Goal: Task Accomplishment & Management: Use online tool/utility

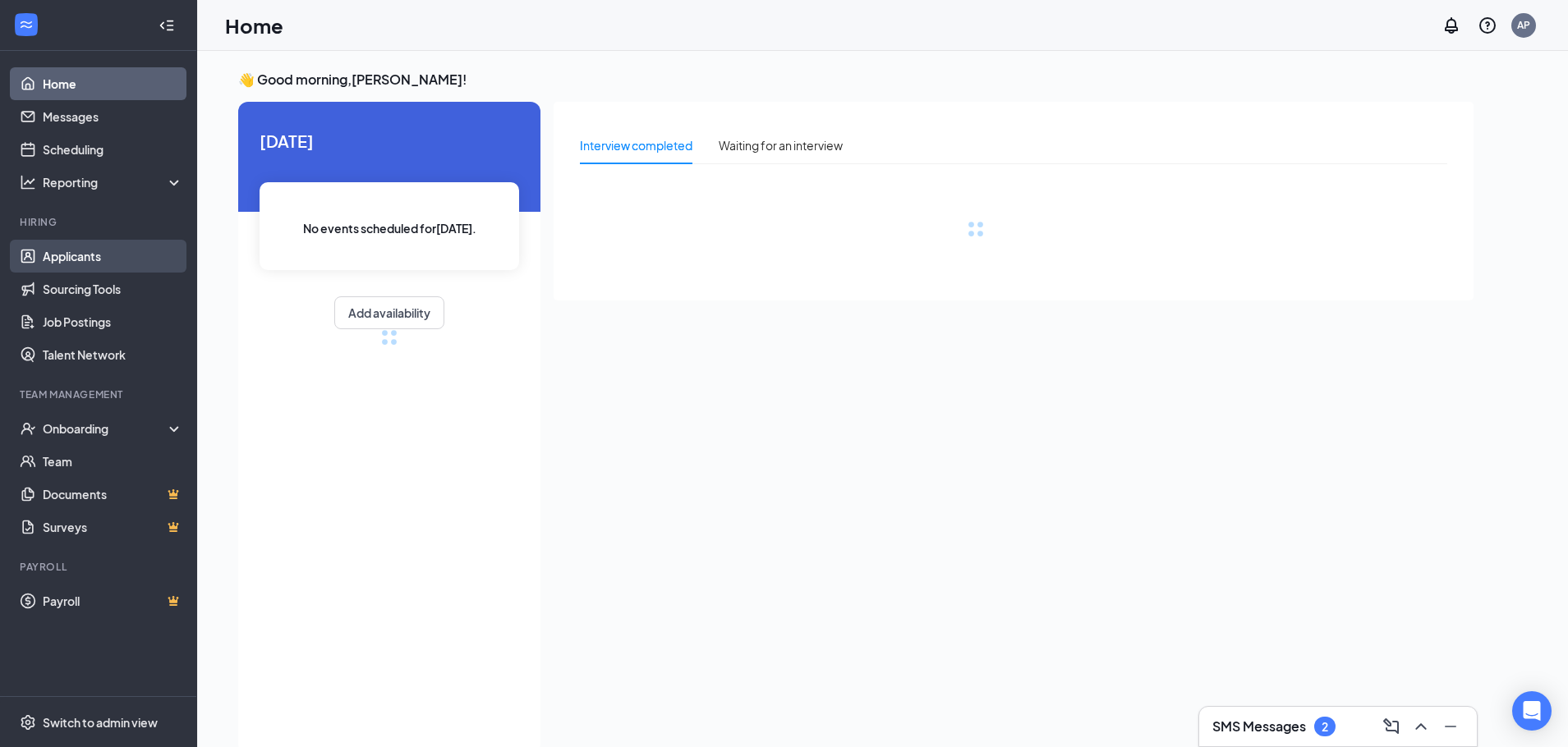
click at [97, 261] on link "Applicants" at bounding box center [112, 257] width 140 height 33
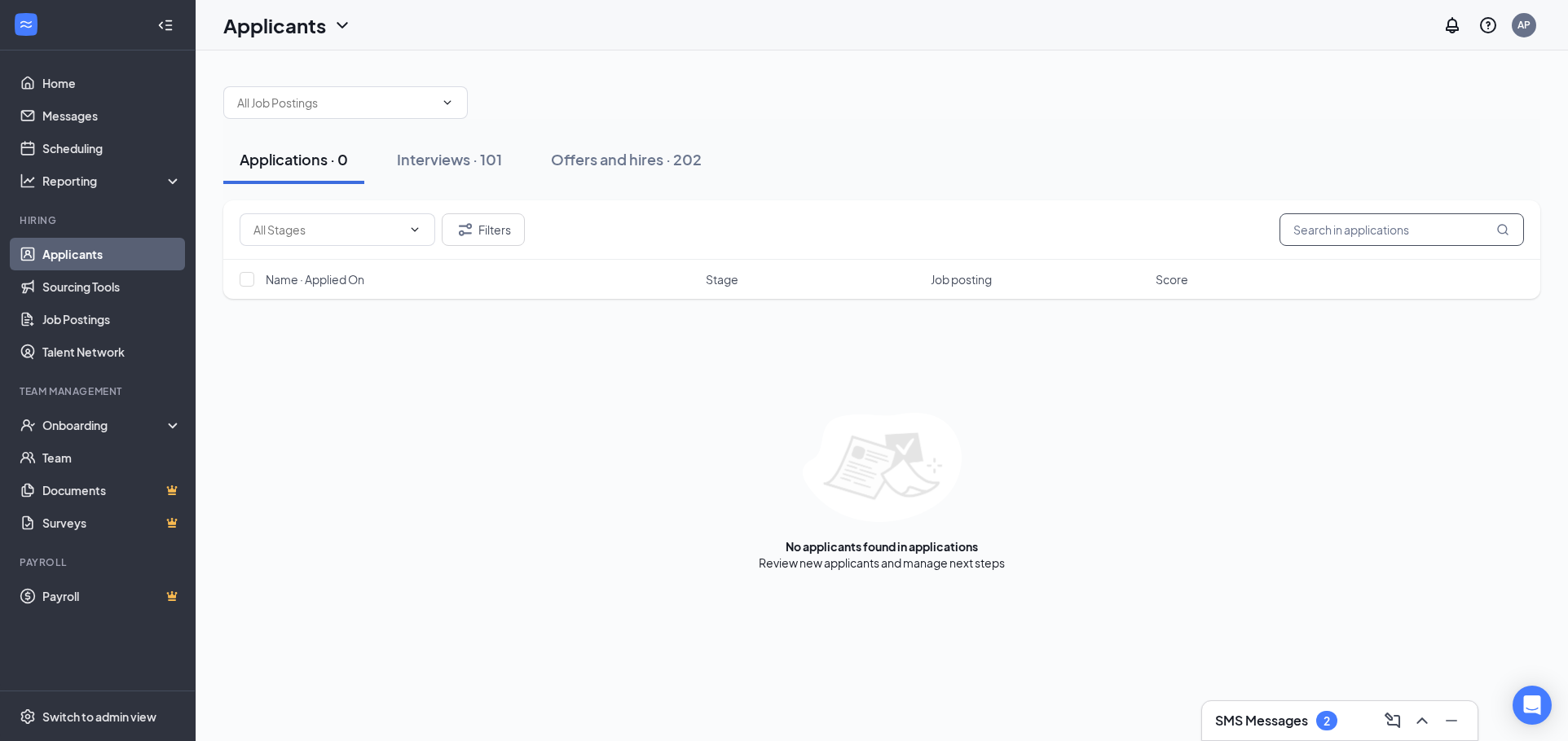
click at [1453, 232] on input "text" at bounding box center [1401, 229] width 244 height 33
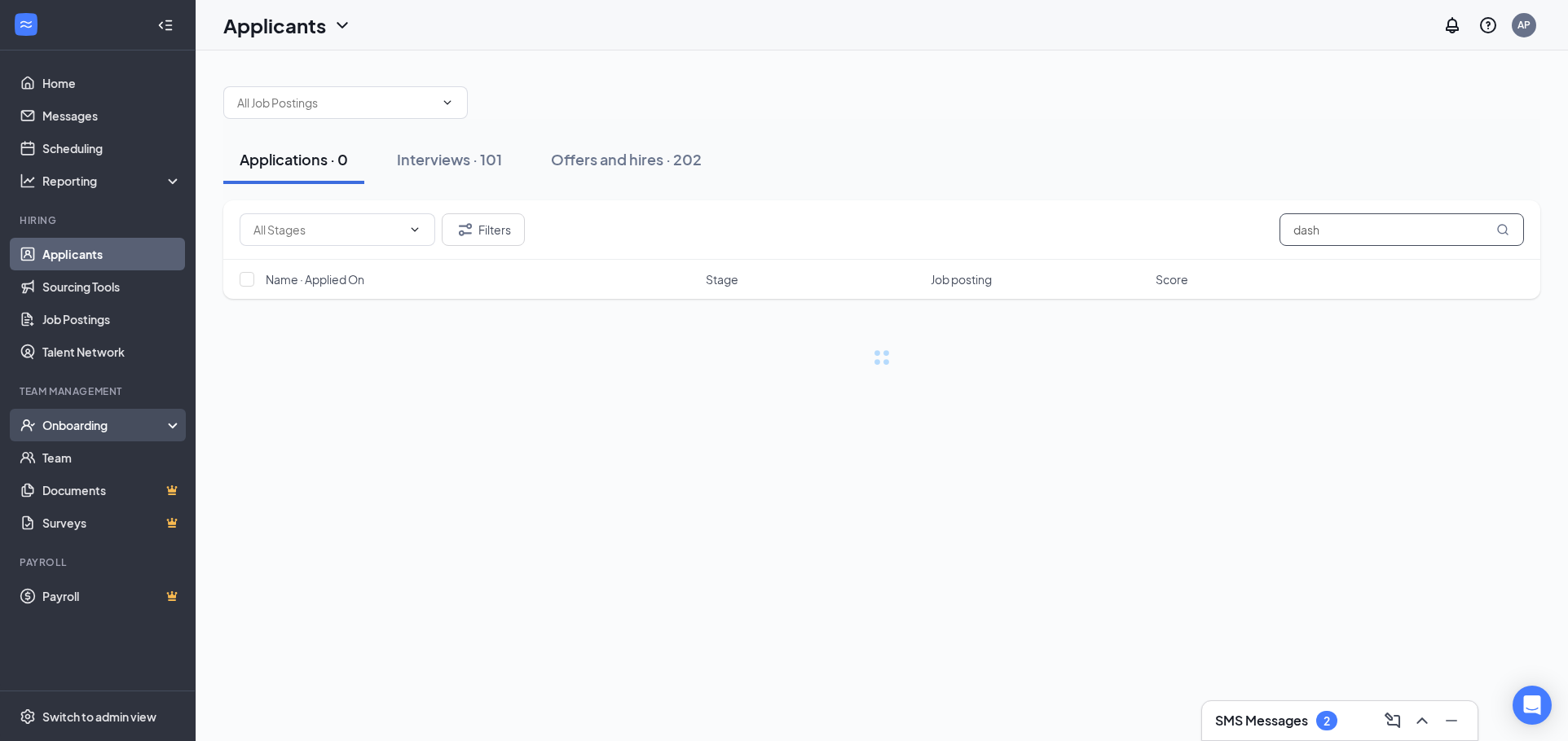
type input "dash"
click at [85, 418] on div "Onboarding" at bounding box center [104, 424] width 125 height 16
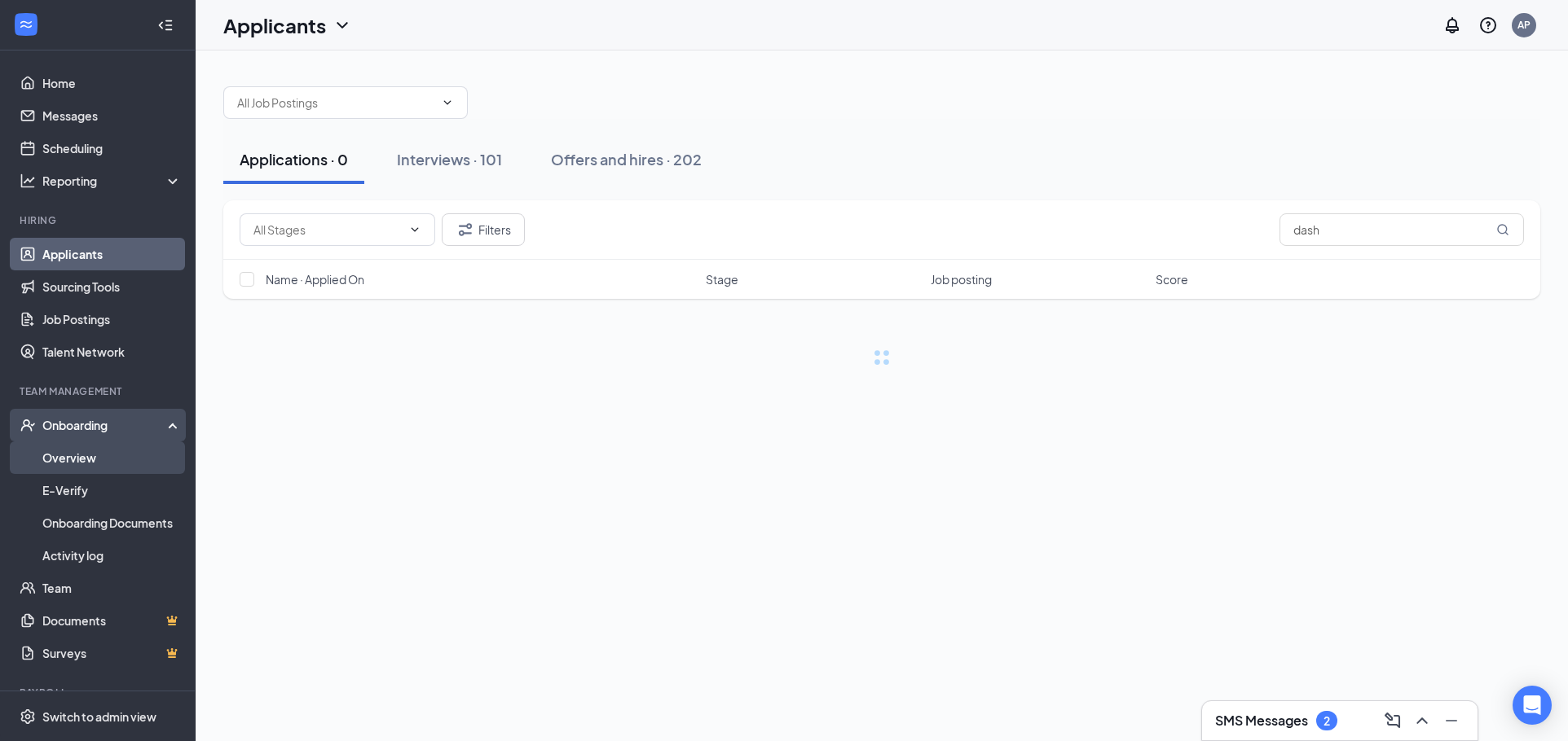
click at [123, 465] on link "Overview" at bounding box center [111, 458] width 139 height 33
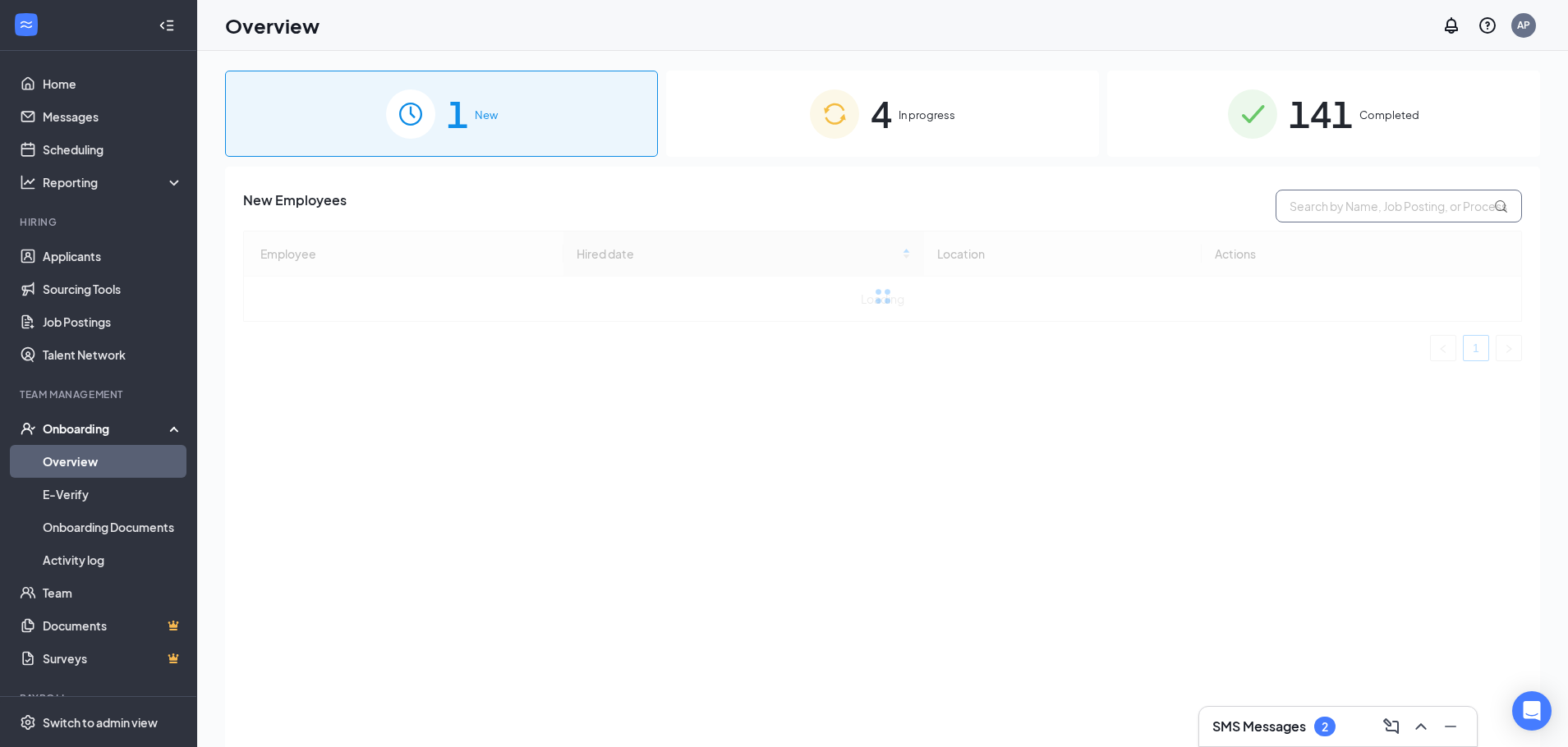
click at [1405, 194] on input "text" at bounding box center [1398, 206] width 246 height 33
type input "dash"
click at [1336, 139] on span "141" at bounding box center [1321, 113] width 64 height 57
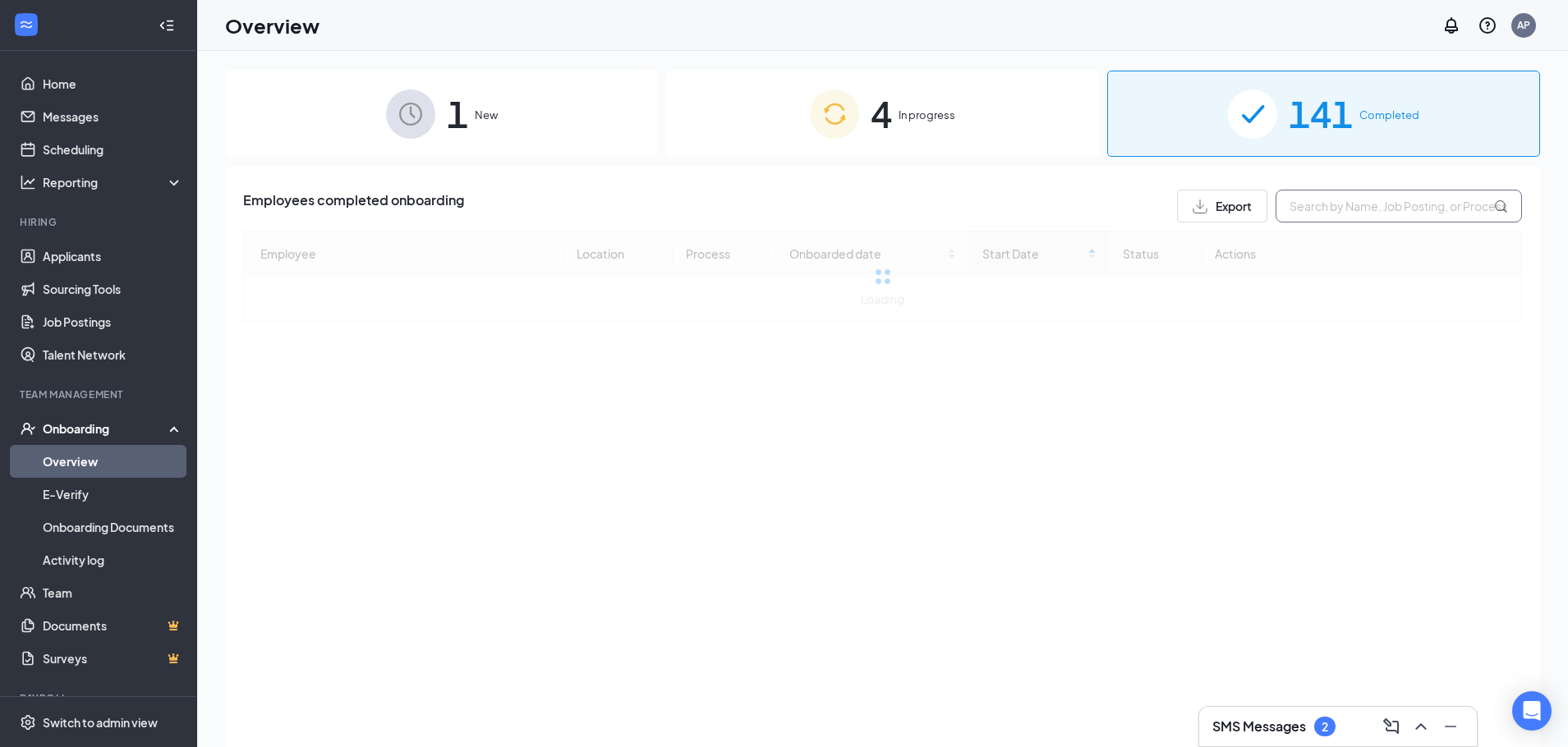
click at [1328, 214] on input "text" at bounding box center [1398, 206] width 246 height 33
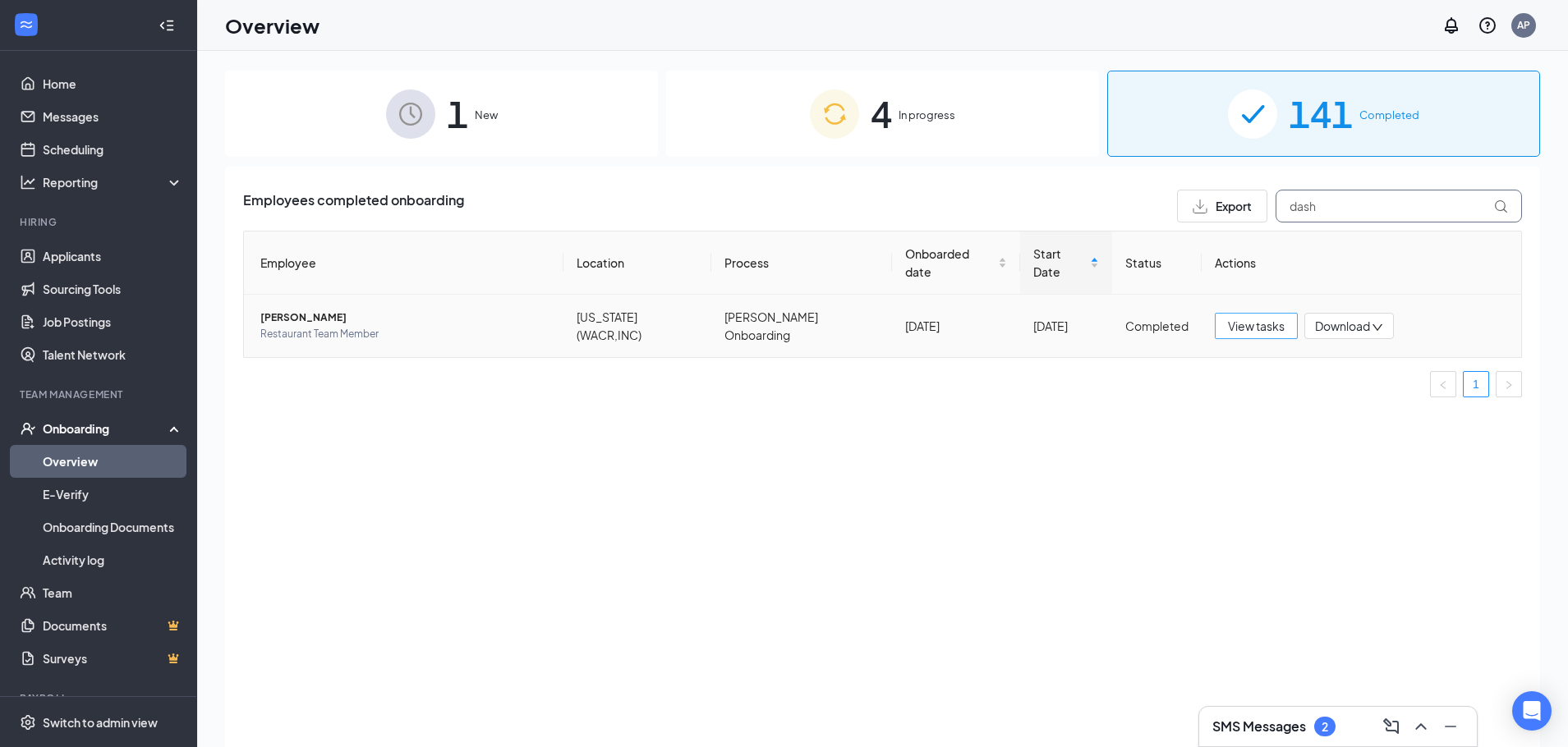
type input "dash"
click at [1284, 317] on span "View tasks" at bounding box center [1256, 326] width 57 height 18
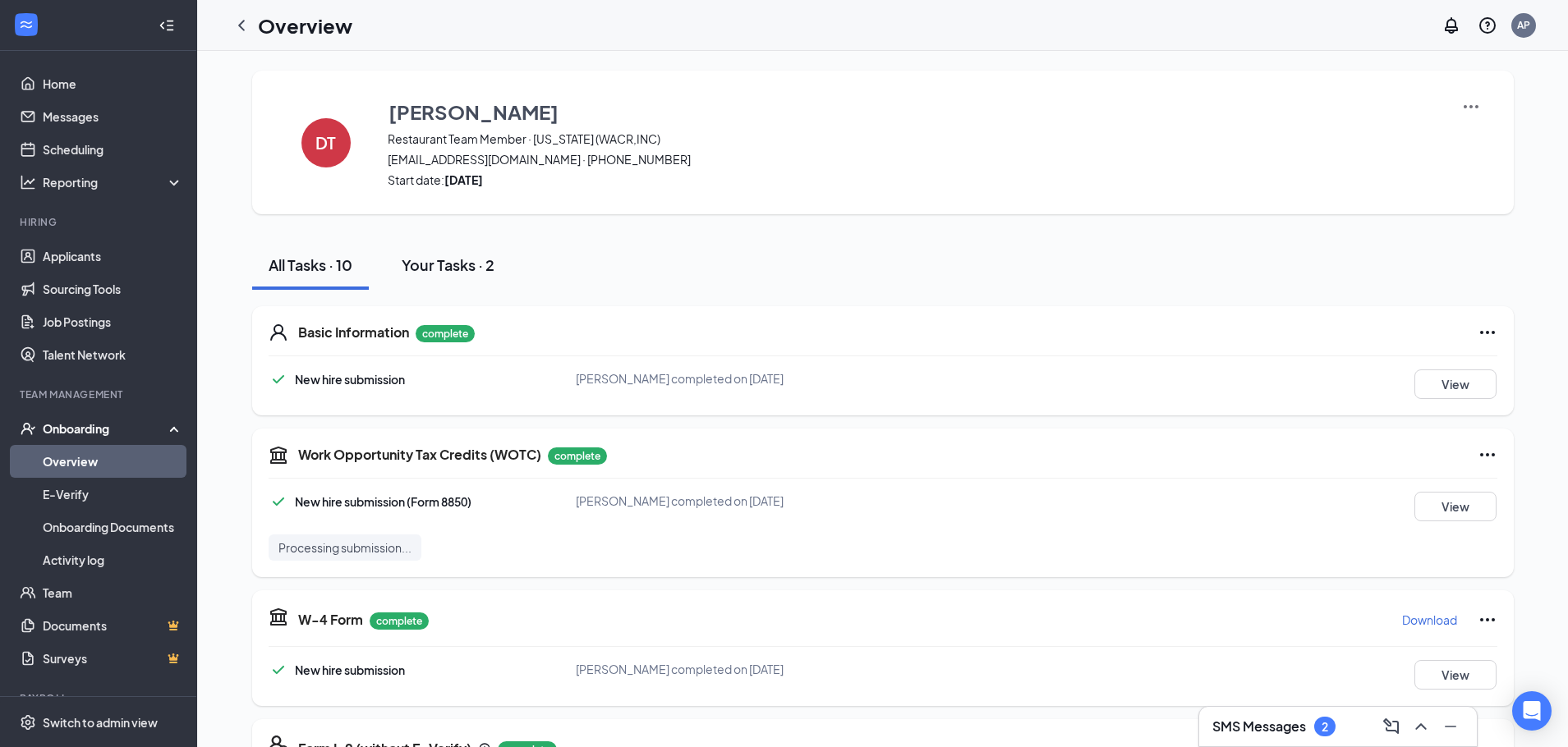
click at [420, 276] on button "Your Tasks · 2" at bounding box center [448, 265] width 125 height 50
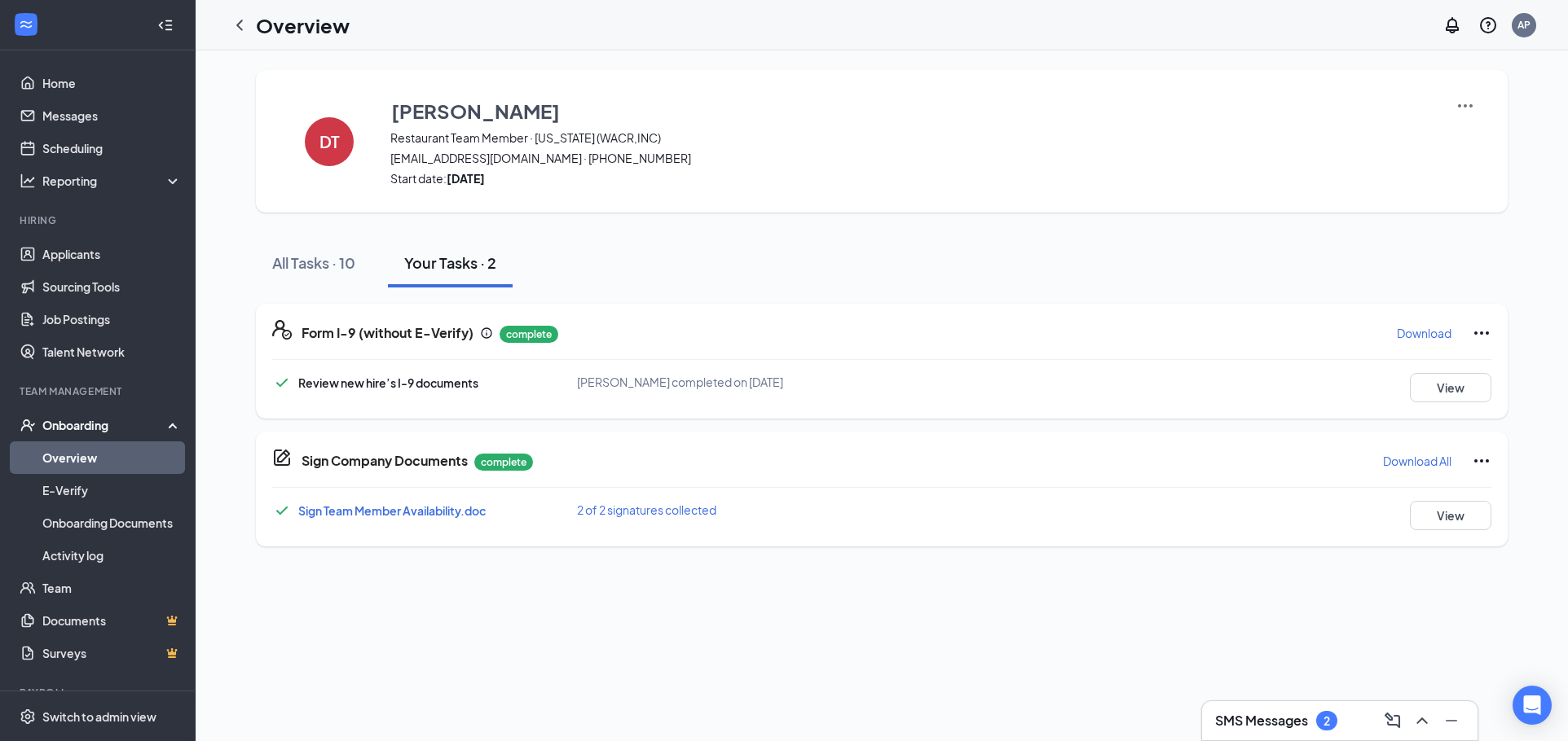
click at [456, 507] on span "Sign Team Member Availability.doc" at bounding box center [392, 511] width 187 height 15
